Goal: Transaction & Acquisition: Download file/media

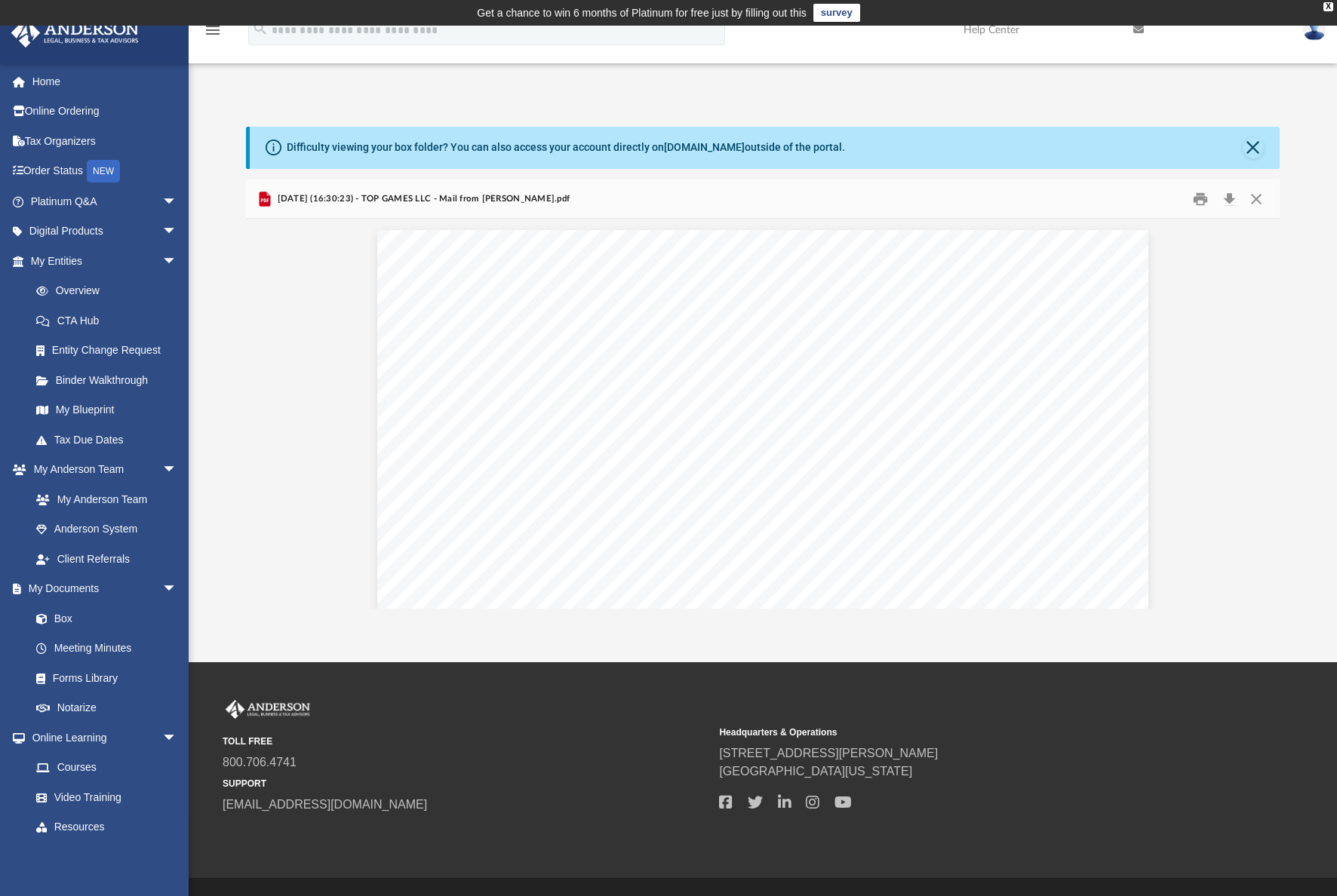
scroll to position [329, 0]
click at [670, 114] on div "Difficulty viewing your box folder? You can also access your account directly o…" at bounding box center [763, 352] width 1148 height 514
click at [1256, 200] on button "Close" at bounding box center [1256, 199] width 27 height 24
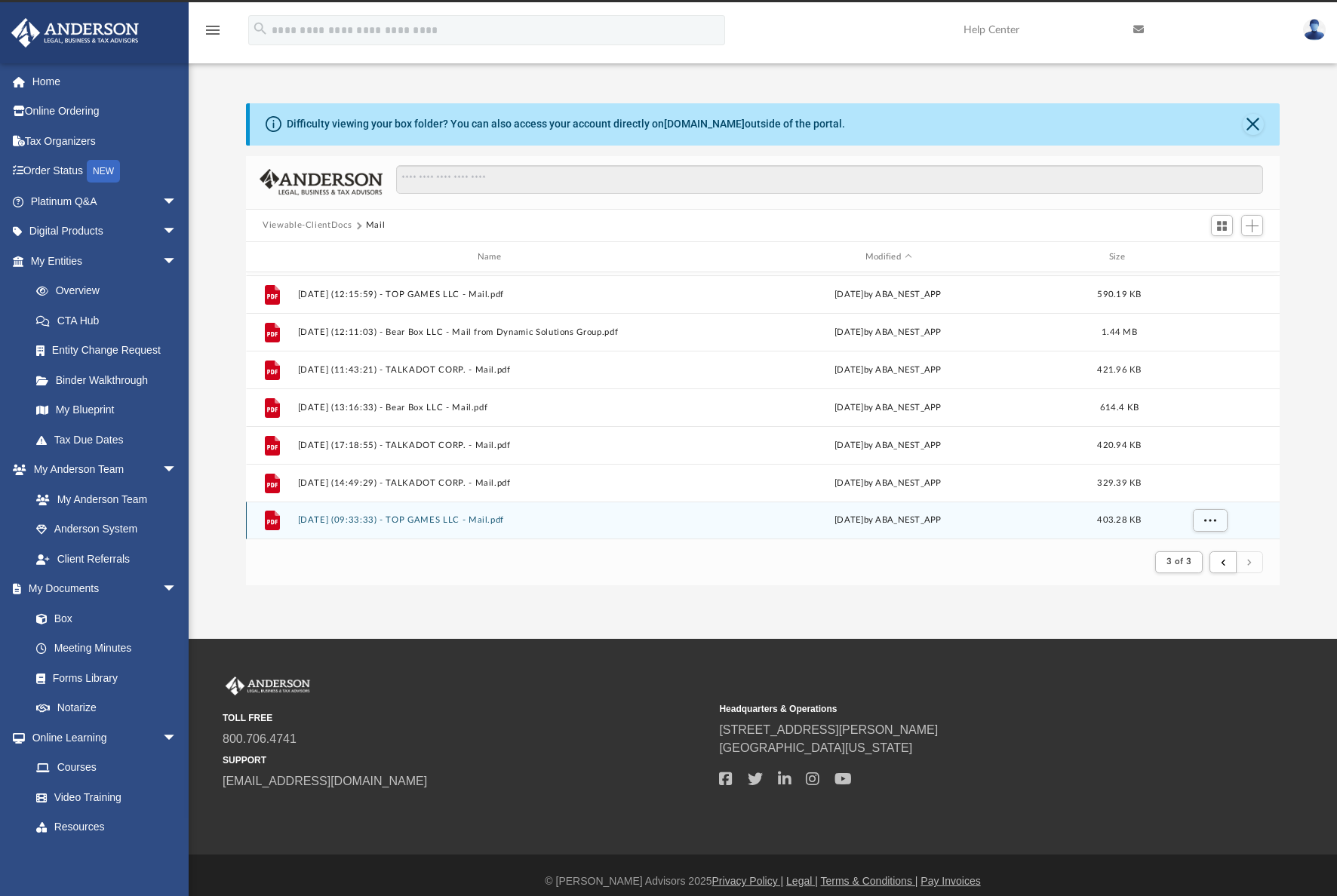
scroll to position [35, 0]
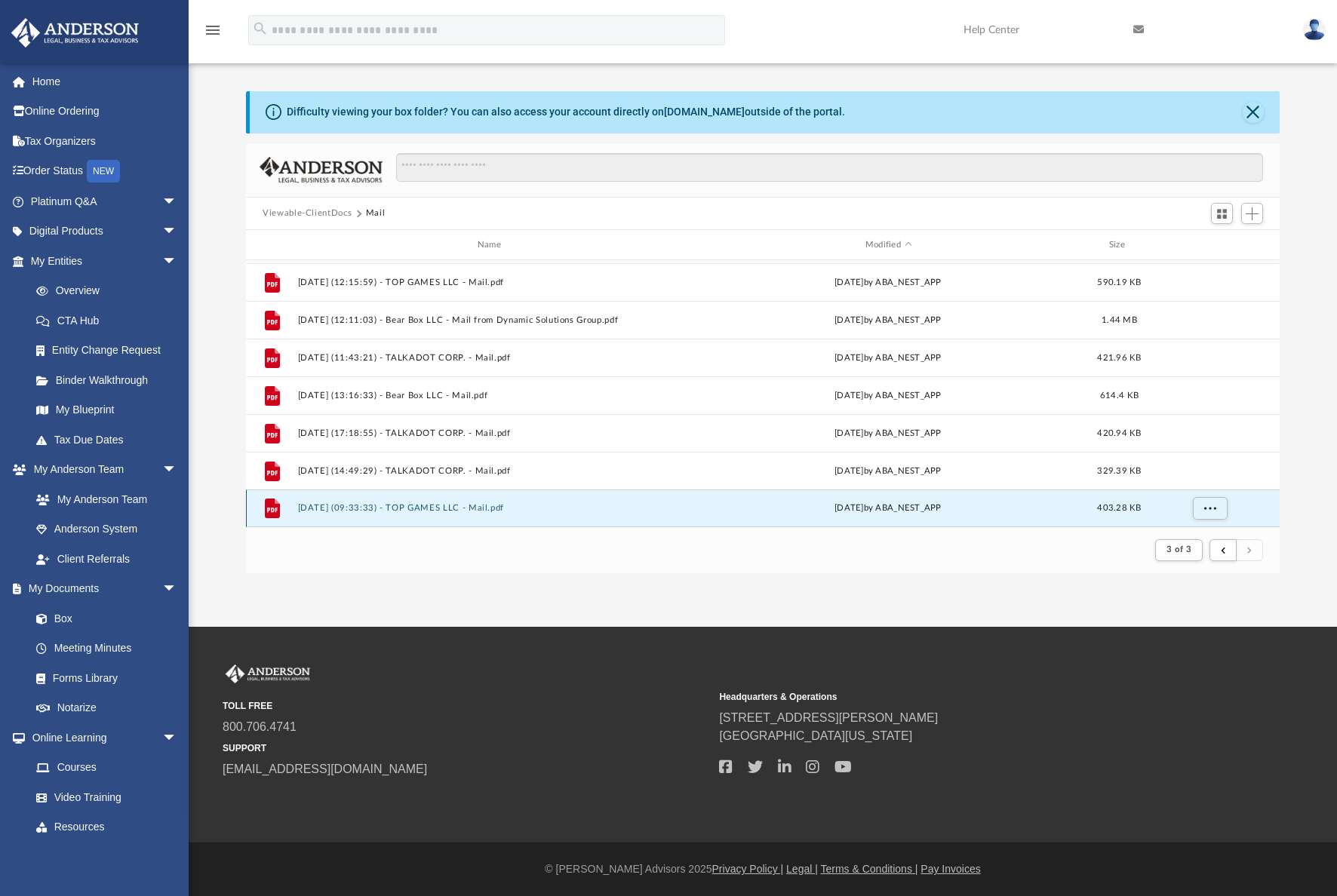
click at [431, 507] on button "[DATE] (09:33:33) - TOP GAMES LLC - Mail.pdf" at bounding box center [493, 509] width 389 height 10
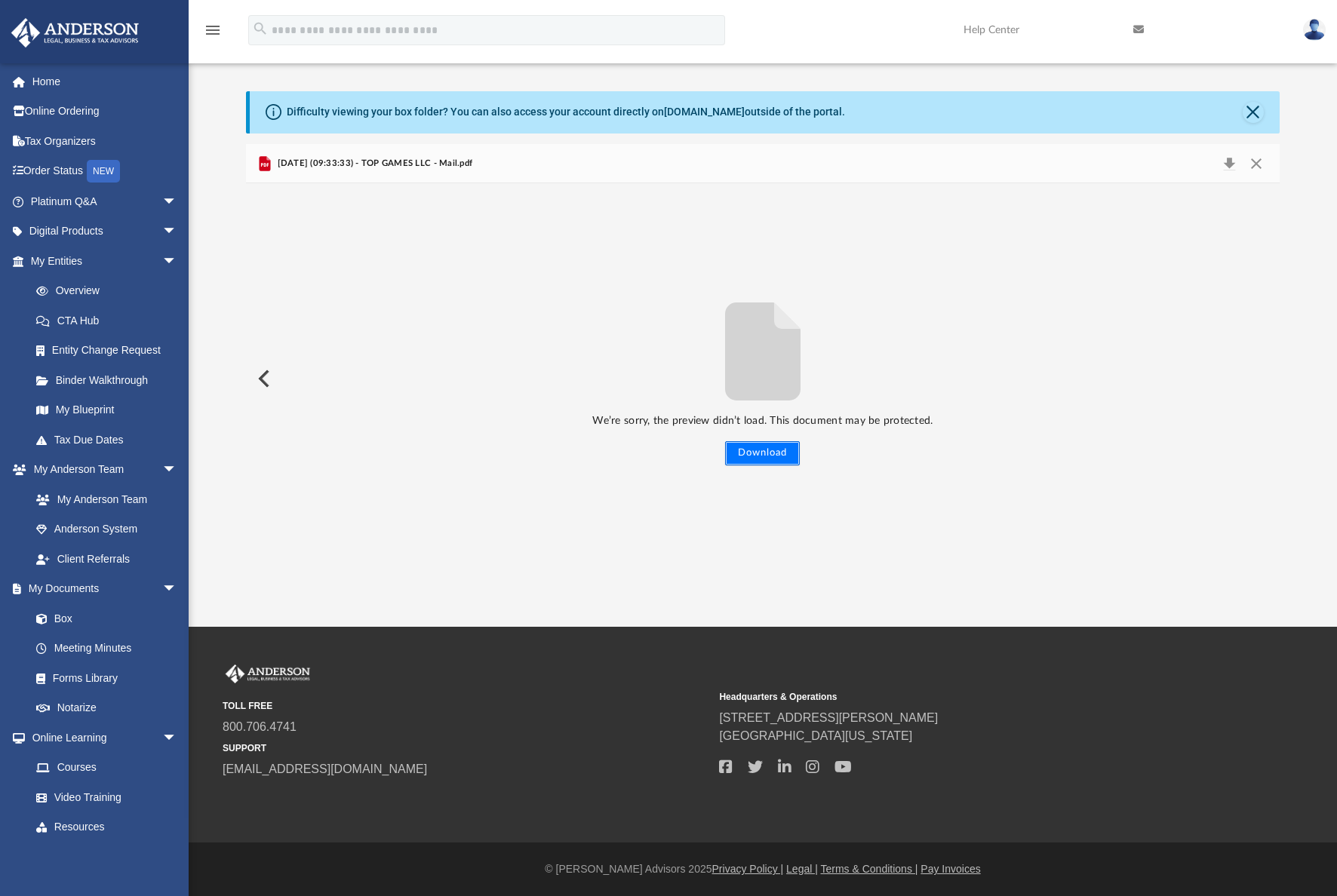
click at [784, 457] on button "Download" at bounding box center [762, 453] width 74 height 24
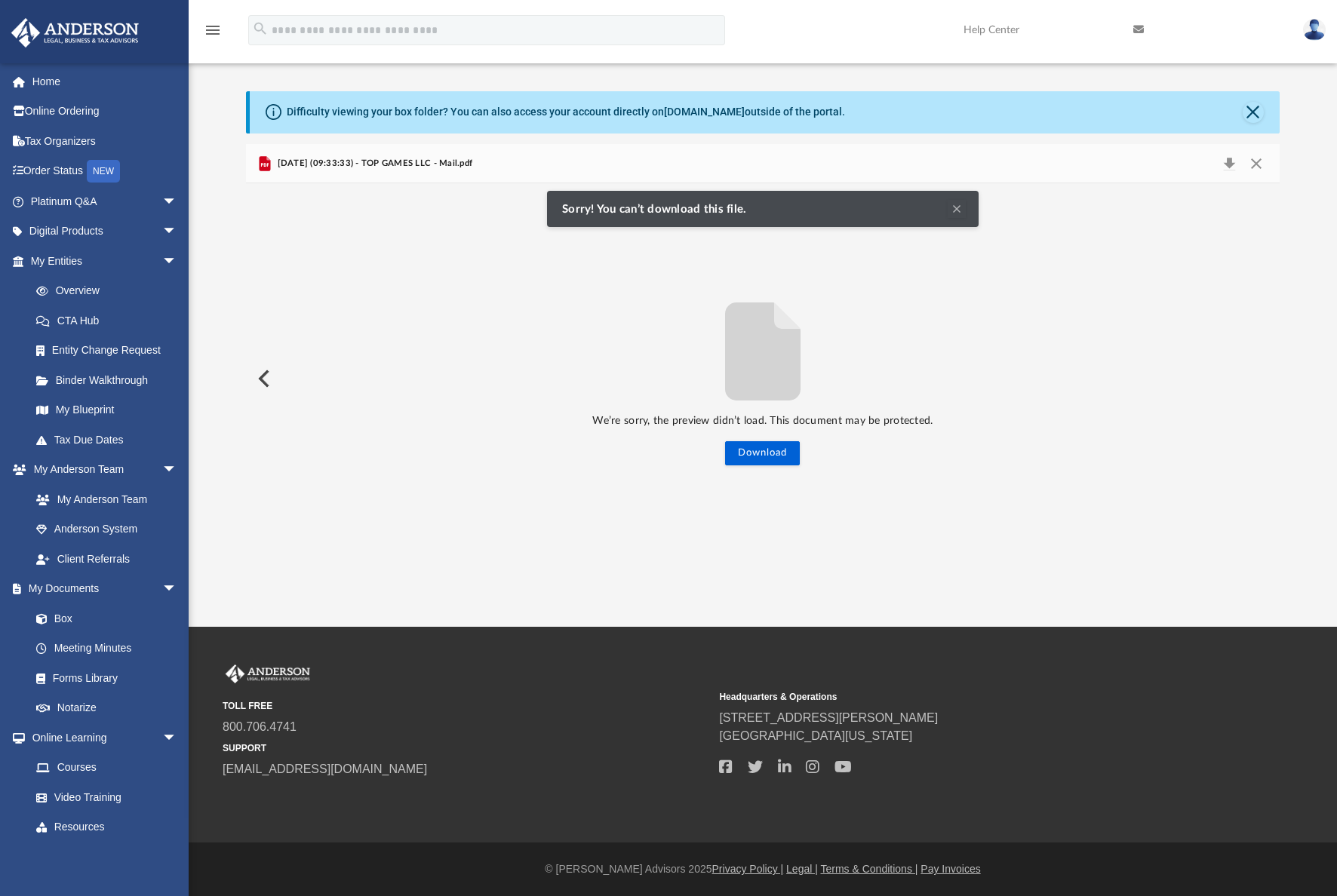
drag, startPoint x: 954, startPoint y: 207, endPoint x: 1005, endPoint y: 205, distance: 51.0
click at [954, 208] on button "Clear Notification" at bounding box center [957, 209] width 18 height 18
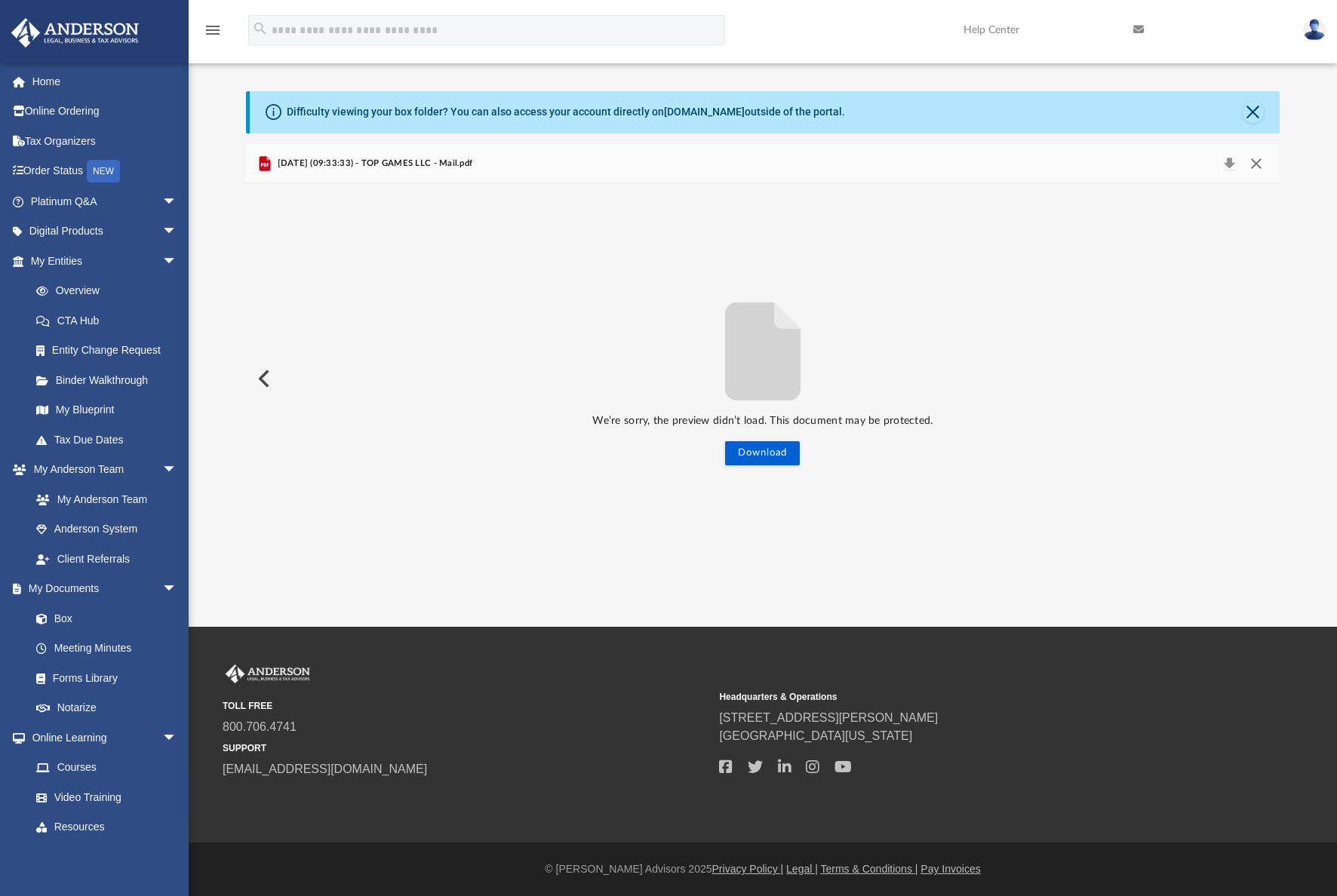
click at [1253, 169] on button "Close" at bounding box center [1256, 163] width 27 height 21
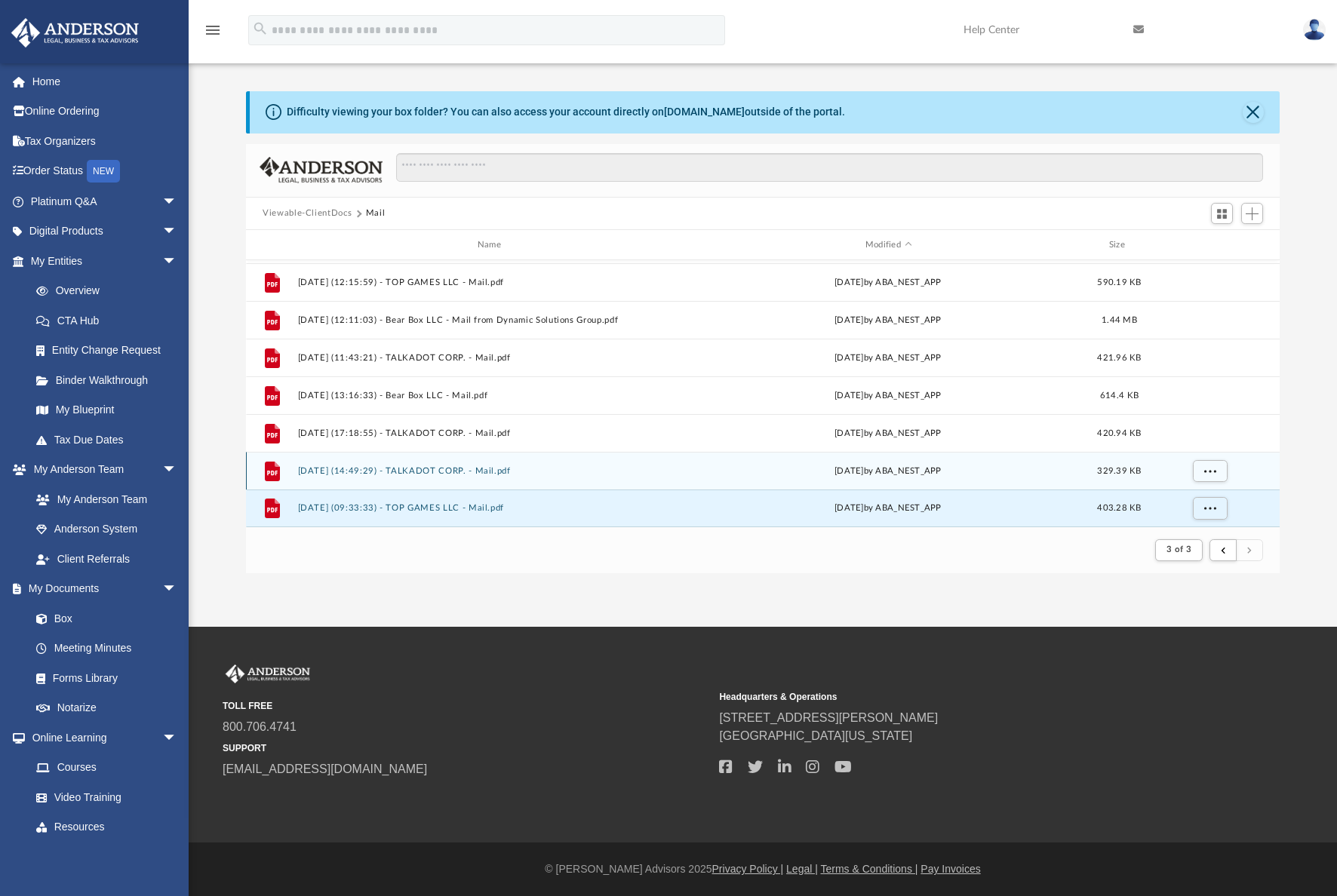
click at [486, 463] on div "File [DATE] (14:49:29) - TALKADOT CORP. - Mail.pdf [DATE] by ABA_NEST_APP 329.3…" at bounding box center [763, 471] width 1034 height 38
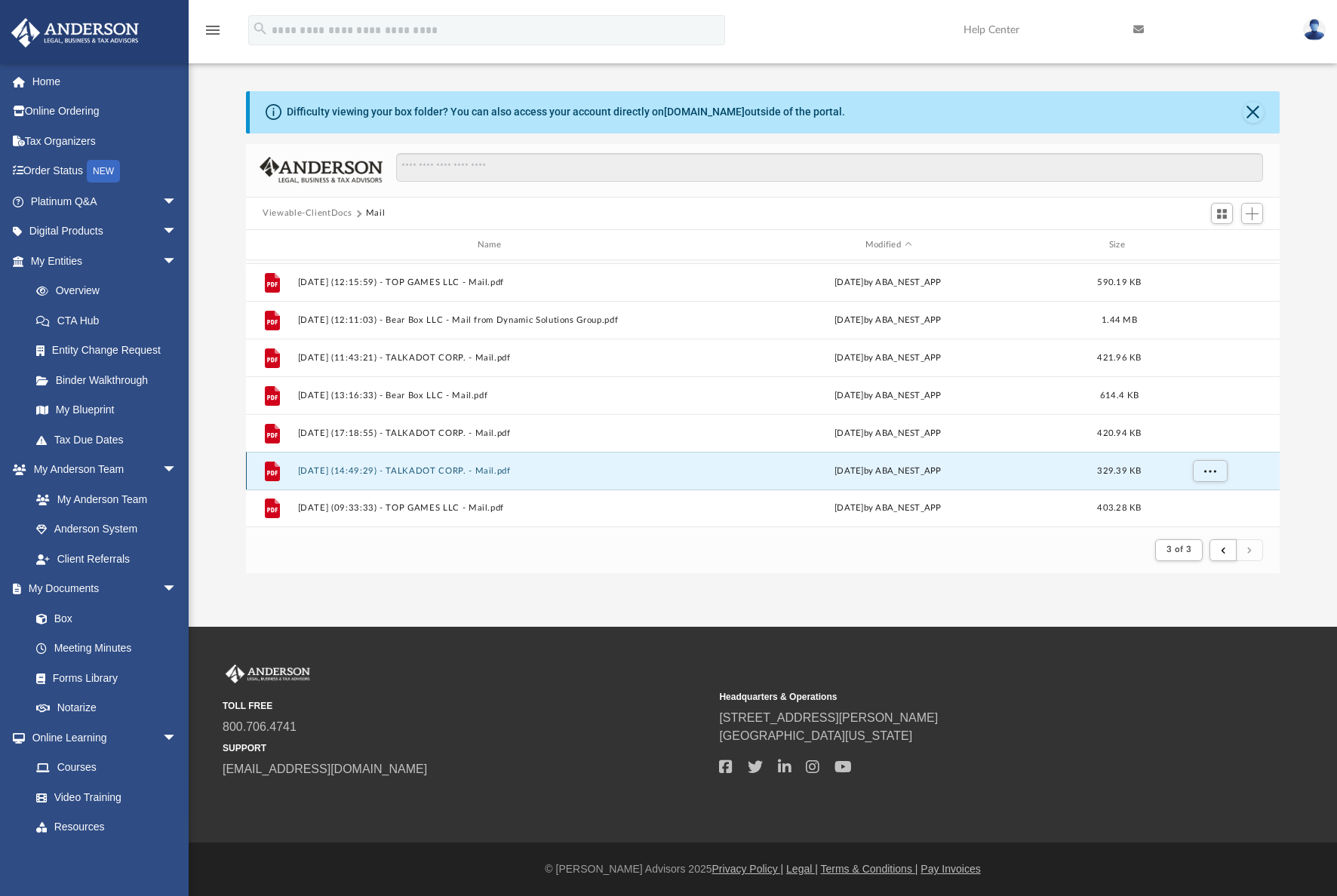
click at [486, 463] on div "File [DATE] (14:49:29) - TALKADOT CORP. - Mail.pdf [DATE] by ABA_NEST_APP 329.3…" at bounding box center [763, 471] width 1034 height 38
click at [449, 474] on button "[DATE] (14:49:29) - TALKADOT CORP. - Mail.pdf" at bounding box center [493, 471] width 389 height 10
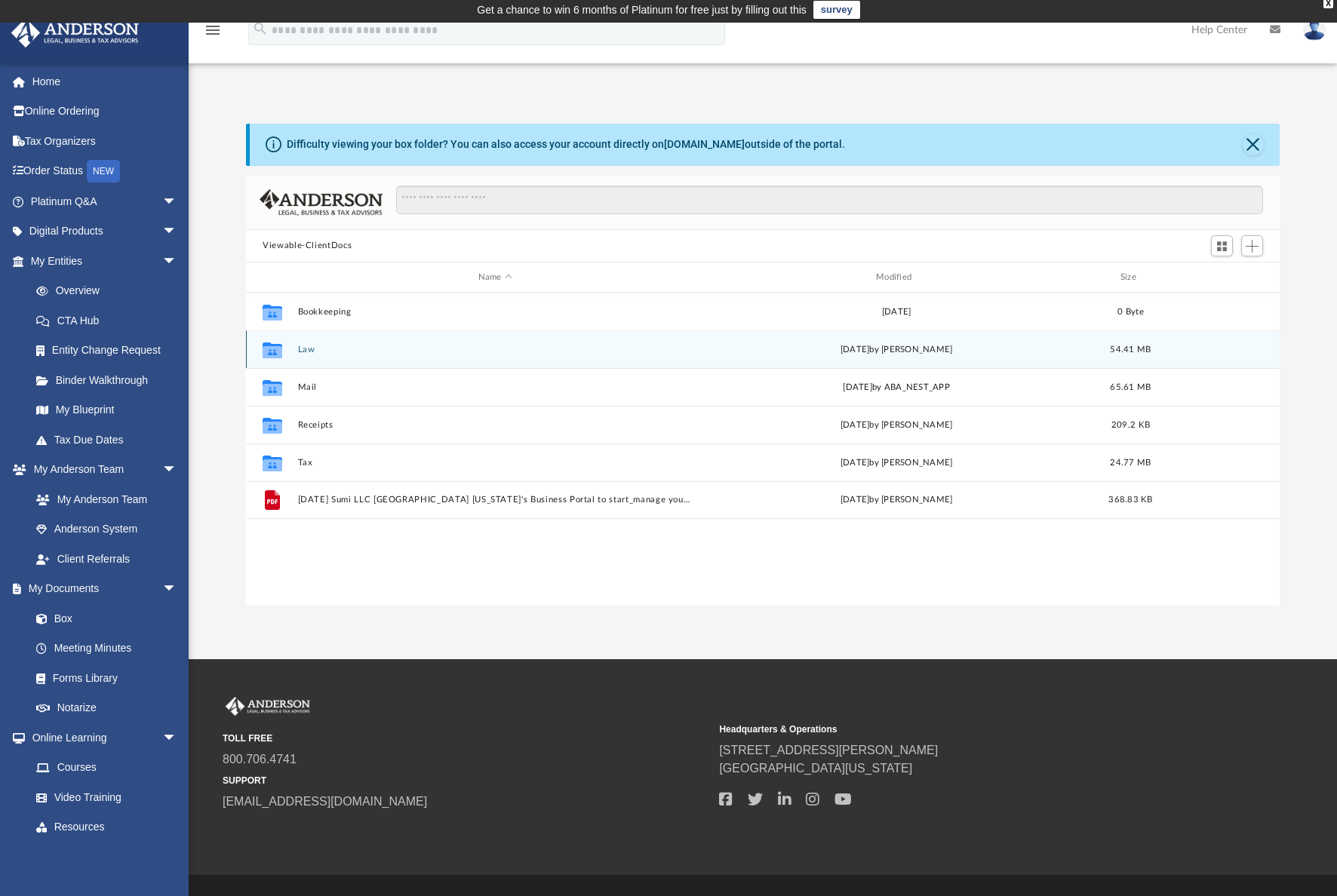
scroll to position [331, 1021]
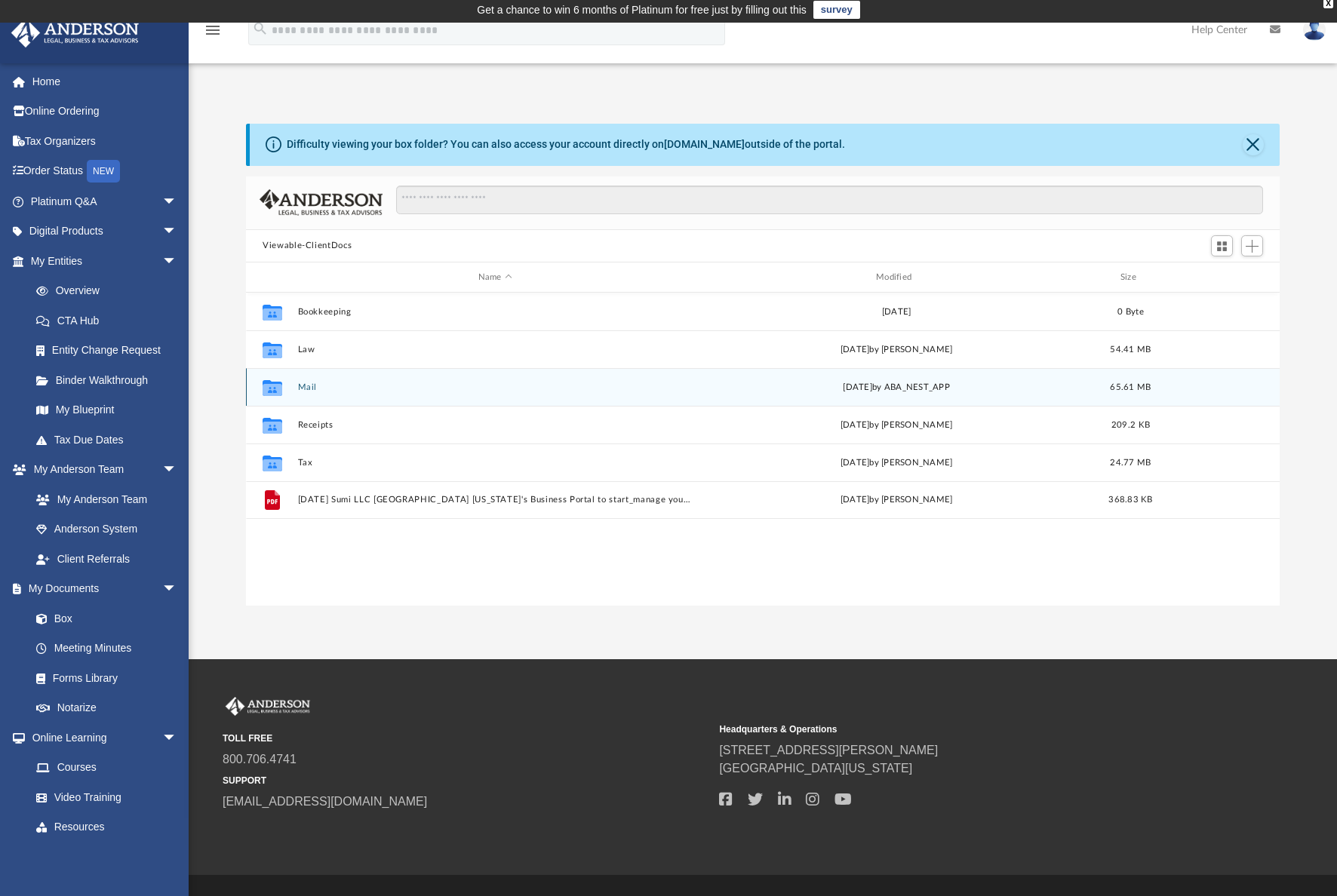
click at [312, 385] on button "Mail" at bounding box center [495, 387] width 395 height 10
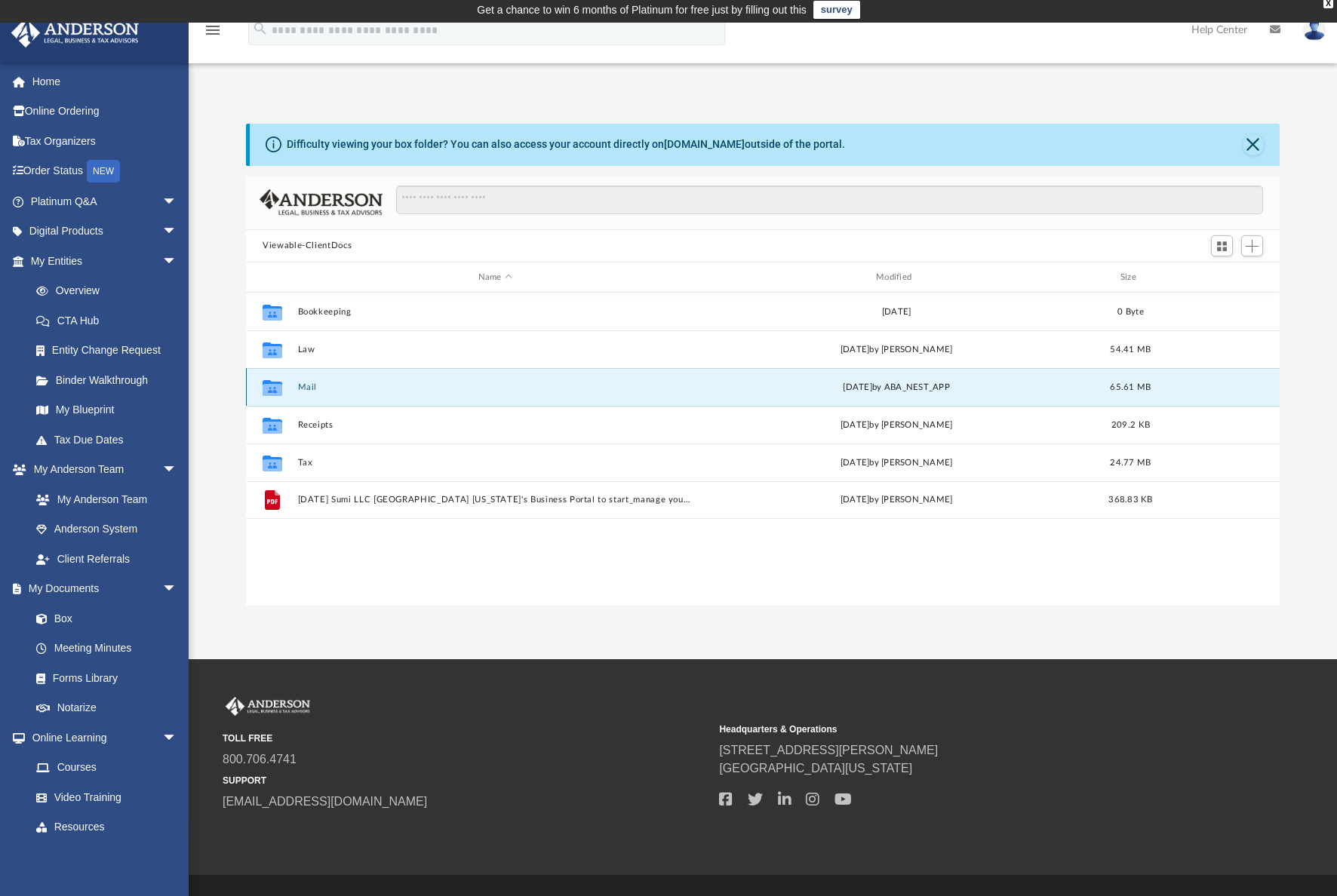
click at [312, 385] on button "Mail" at bounding box center [495, 387] width 395 height 10
click at [464, 387] on button "Mail" at bounding box center [495, 387] width 395 height 10
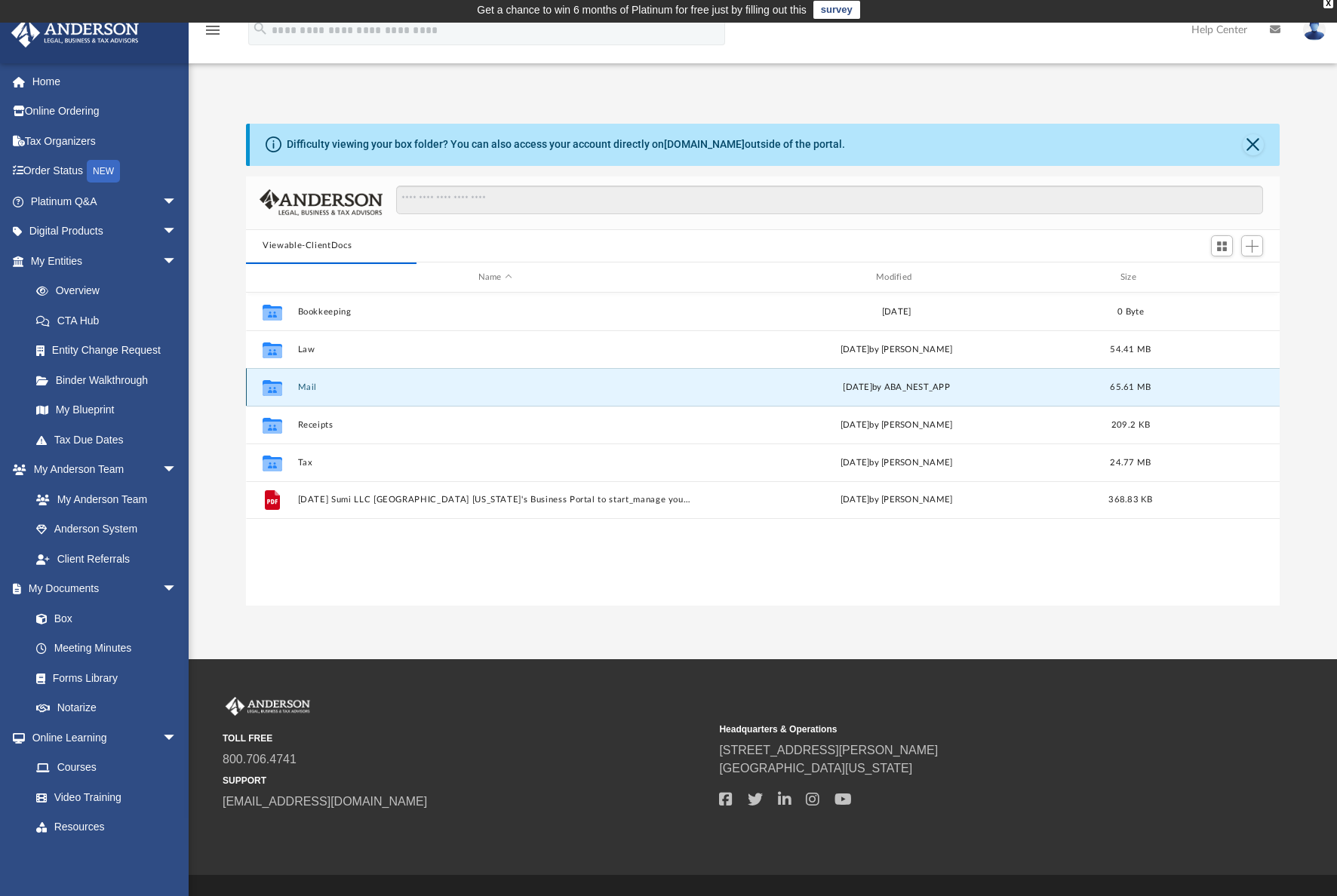
click at [464, 387] on button "Mail" at bounding box center [495, 387] width 395 height 10
click at [314, 385] on button "Mail" at bounding box center [495, 387] width 395 height 10
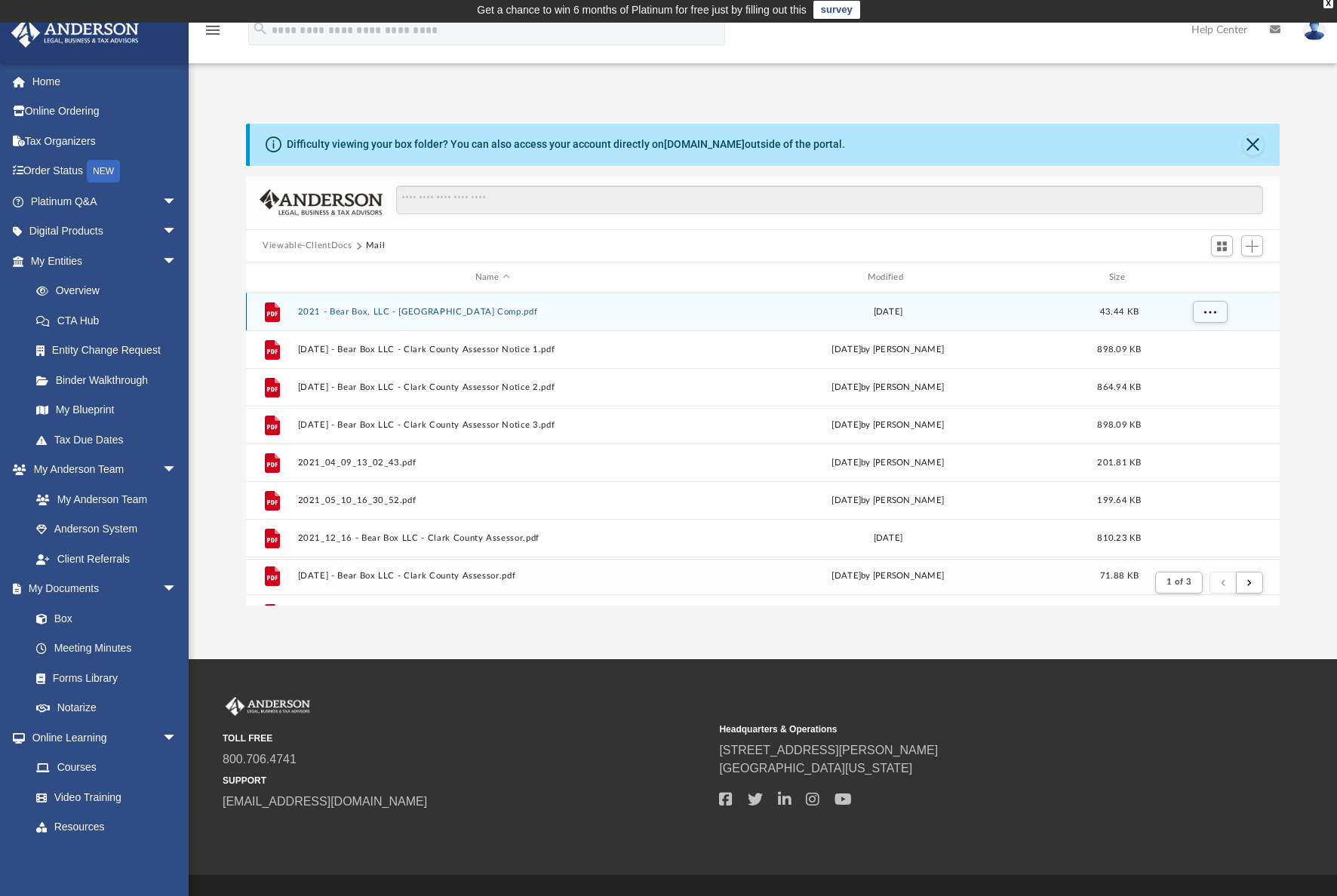
scroll to position [12, 12]
